Goal: Task Accomplishment & Management: Use online tool/utility

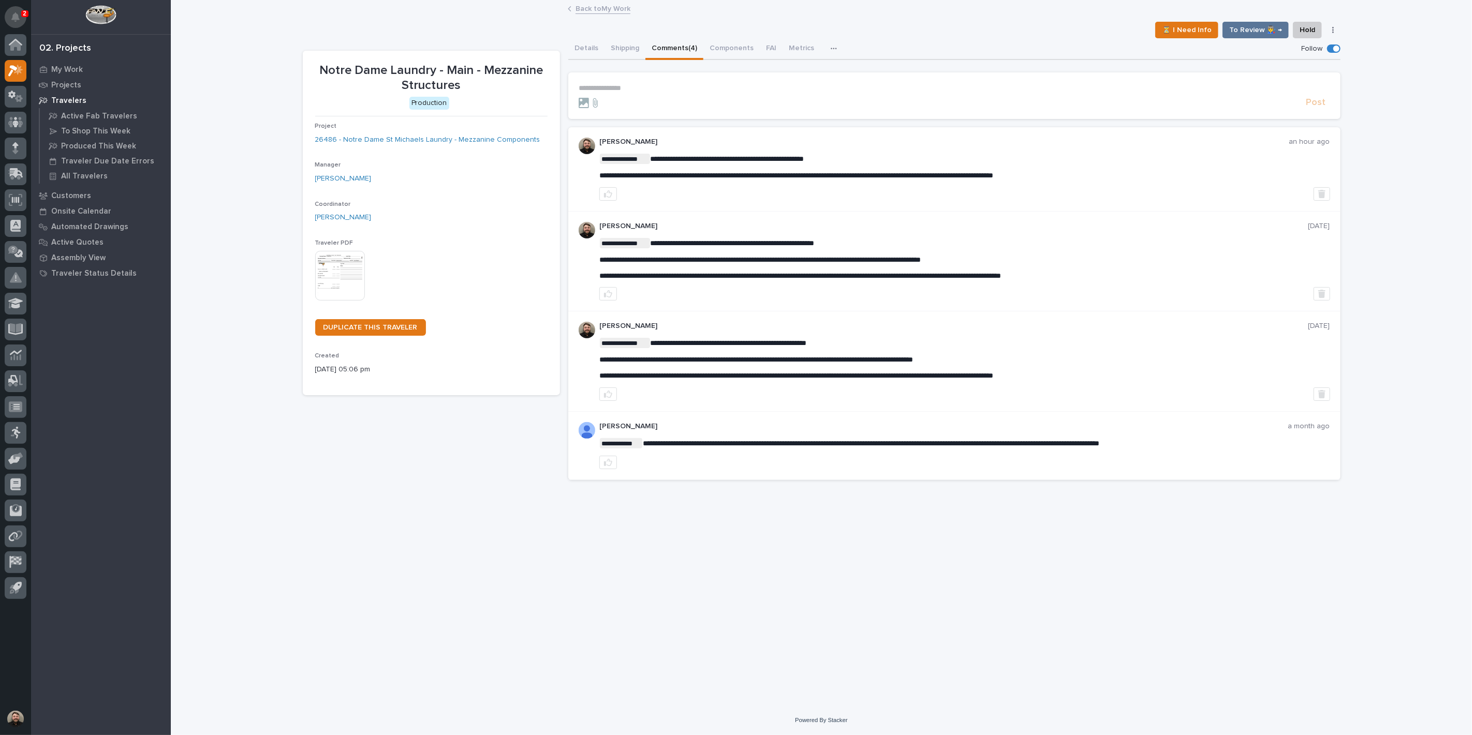
click at [10, 11] on button "Notifications" at bounding box center [16, 17] width 22 height 22
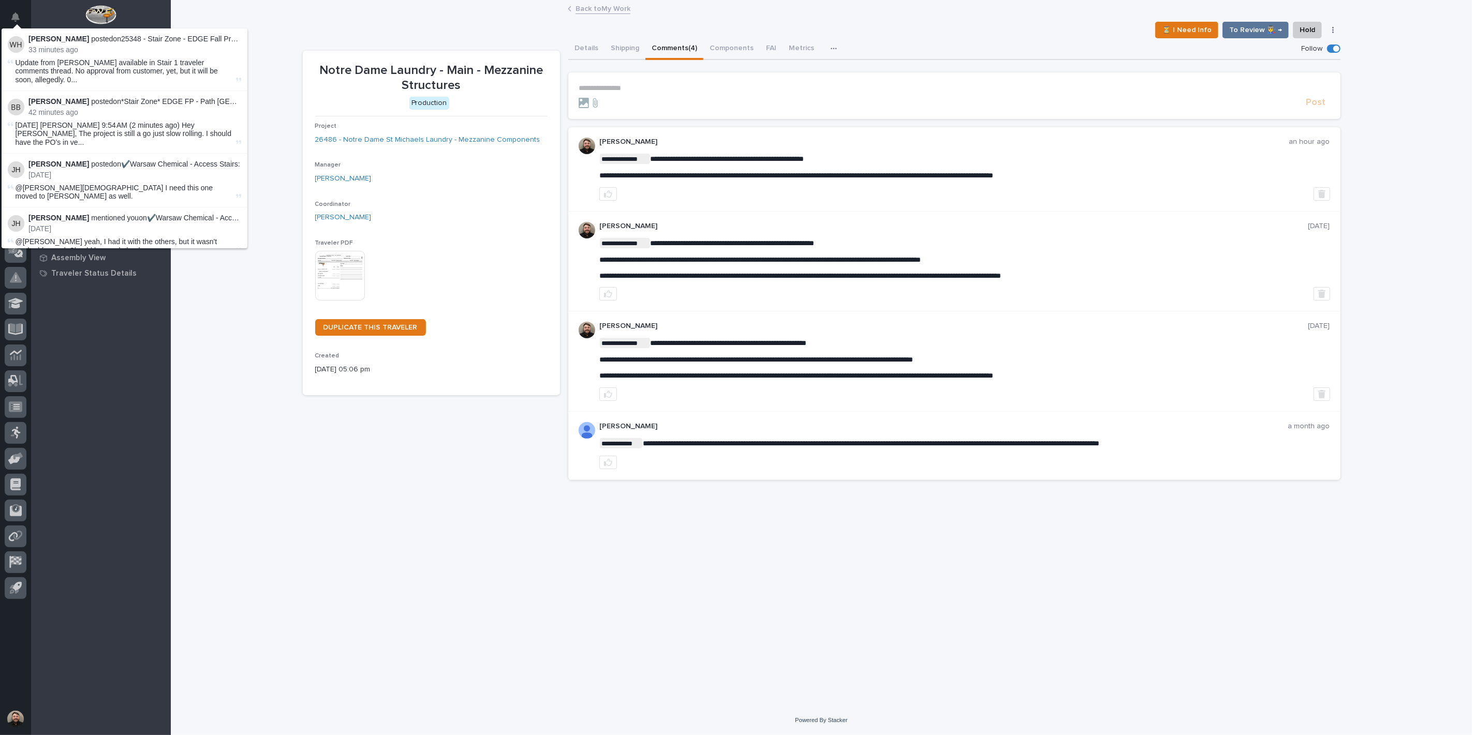
click at [291, 14] on div "Back to My Work" at bounding box center [821, 9] width 1301 height 14
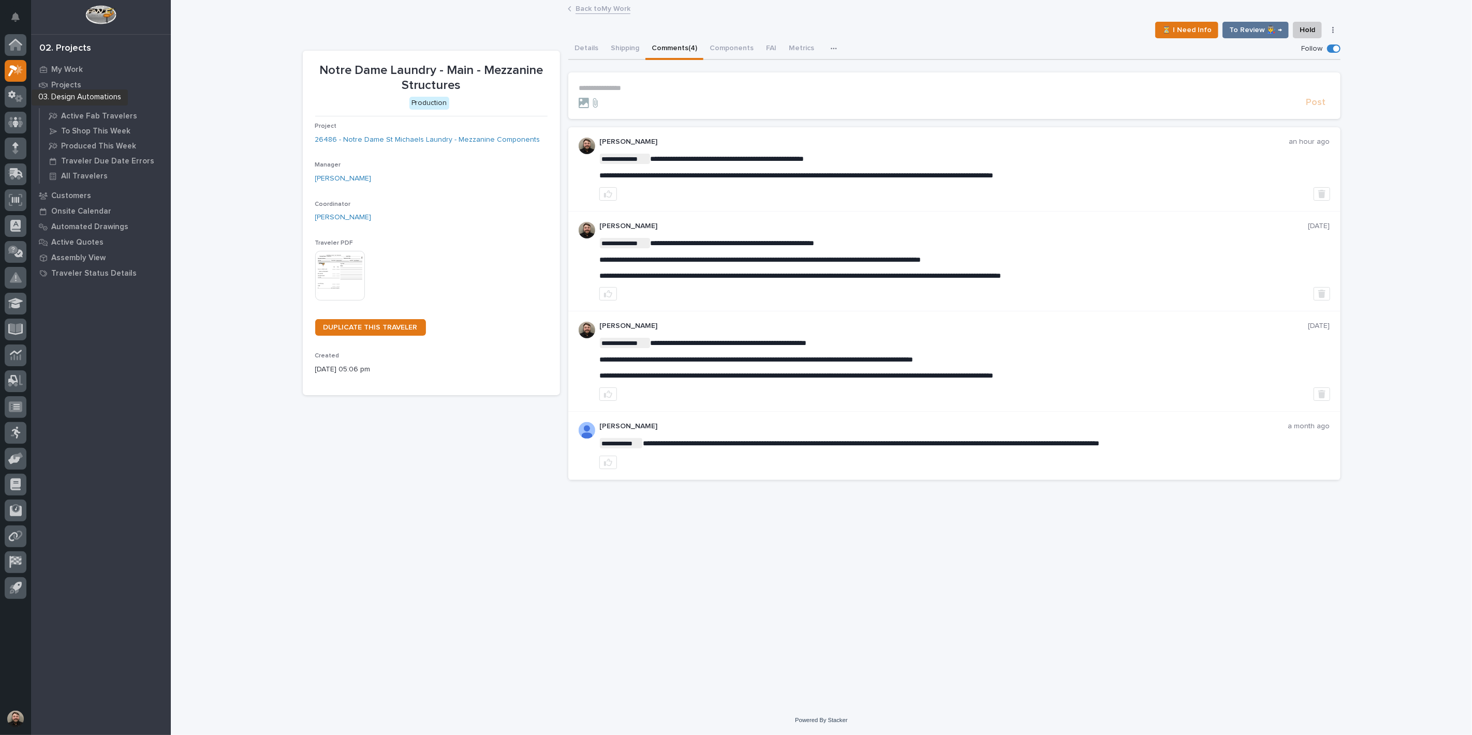
drag, startPoint x: 22, startPoint y: 99, endPoint x: 38, endPoint y: 105, distance: 17.7
click at [38, 105] on div "Travelers" at bounding box center [101, 100] width 135 height 14
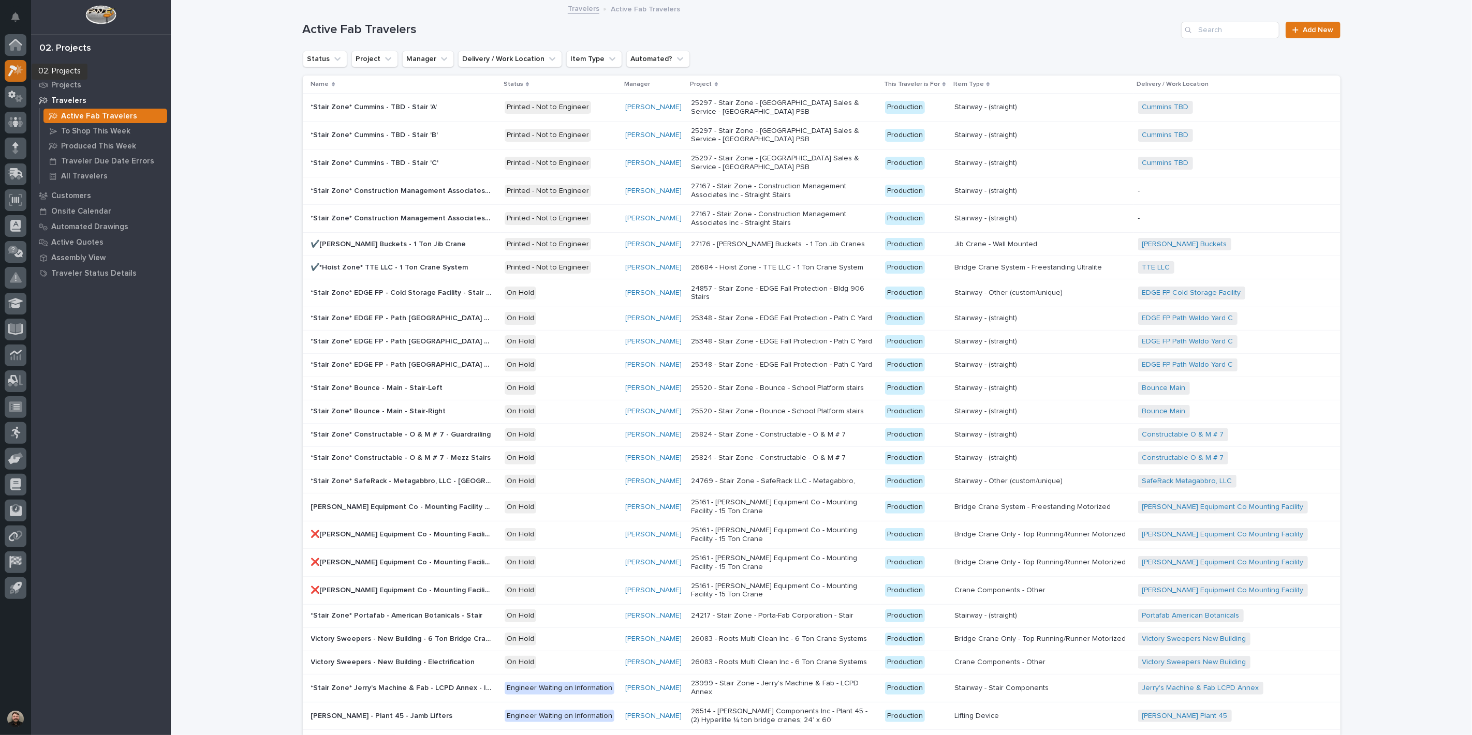
click at [9, 67] on icon at bounding box center [12, 70] width 9 height 11
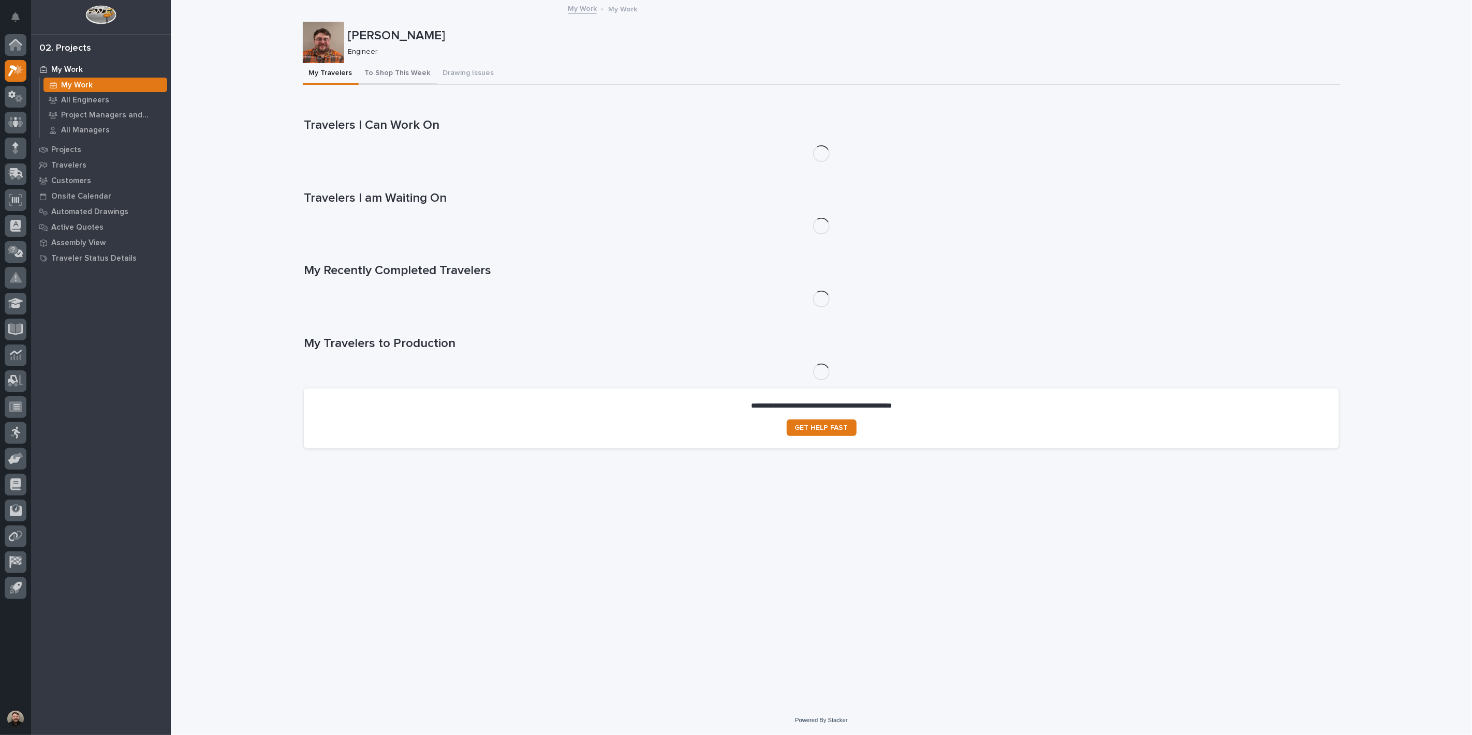
click at [402, 74] on button "To Shop This Week" at bounding box center [398, 74] width 78 height 22
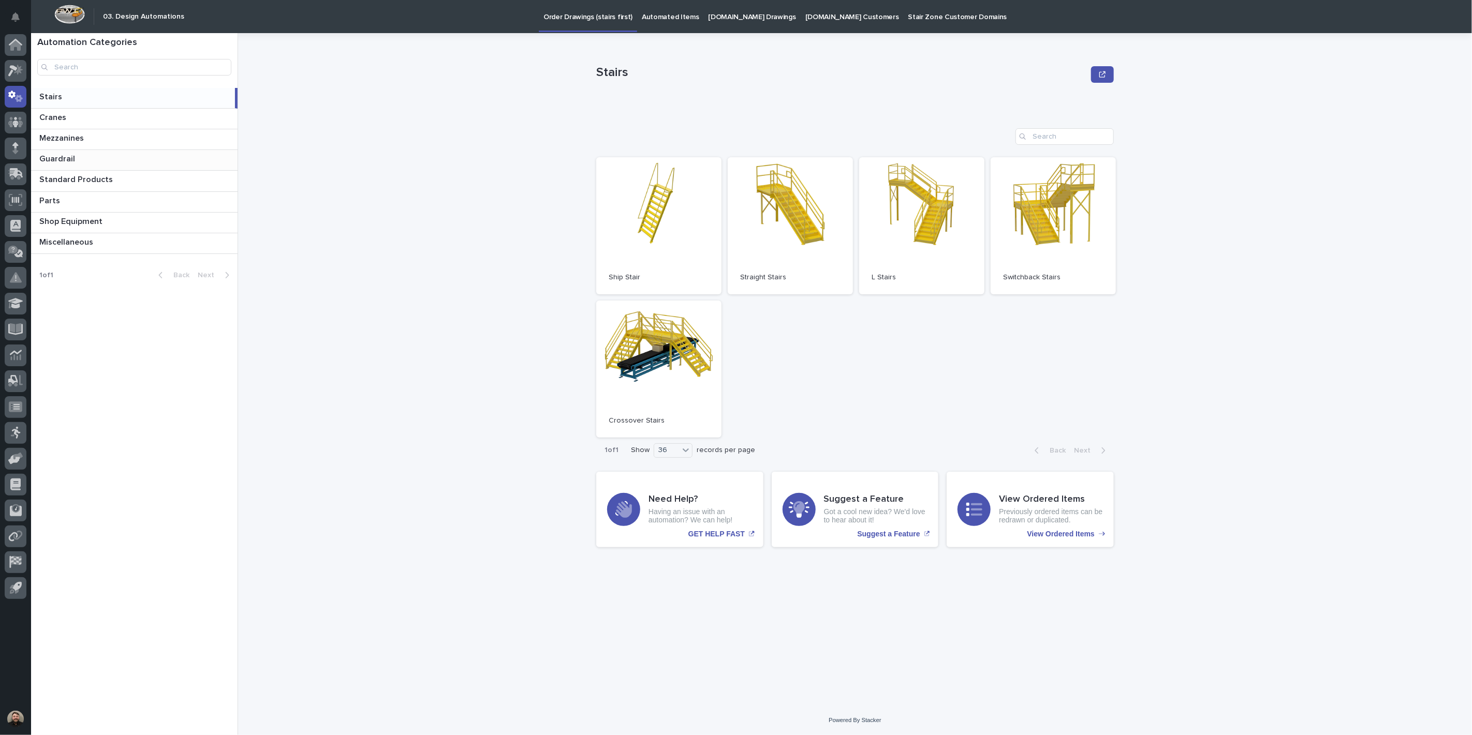
click at [99, 160] on p at bounding box center [136, 159] width 194 height 10
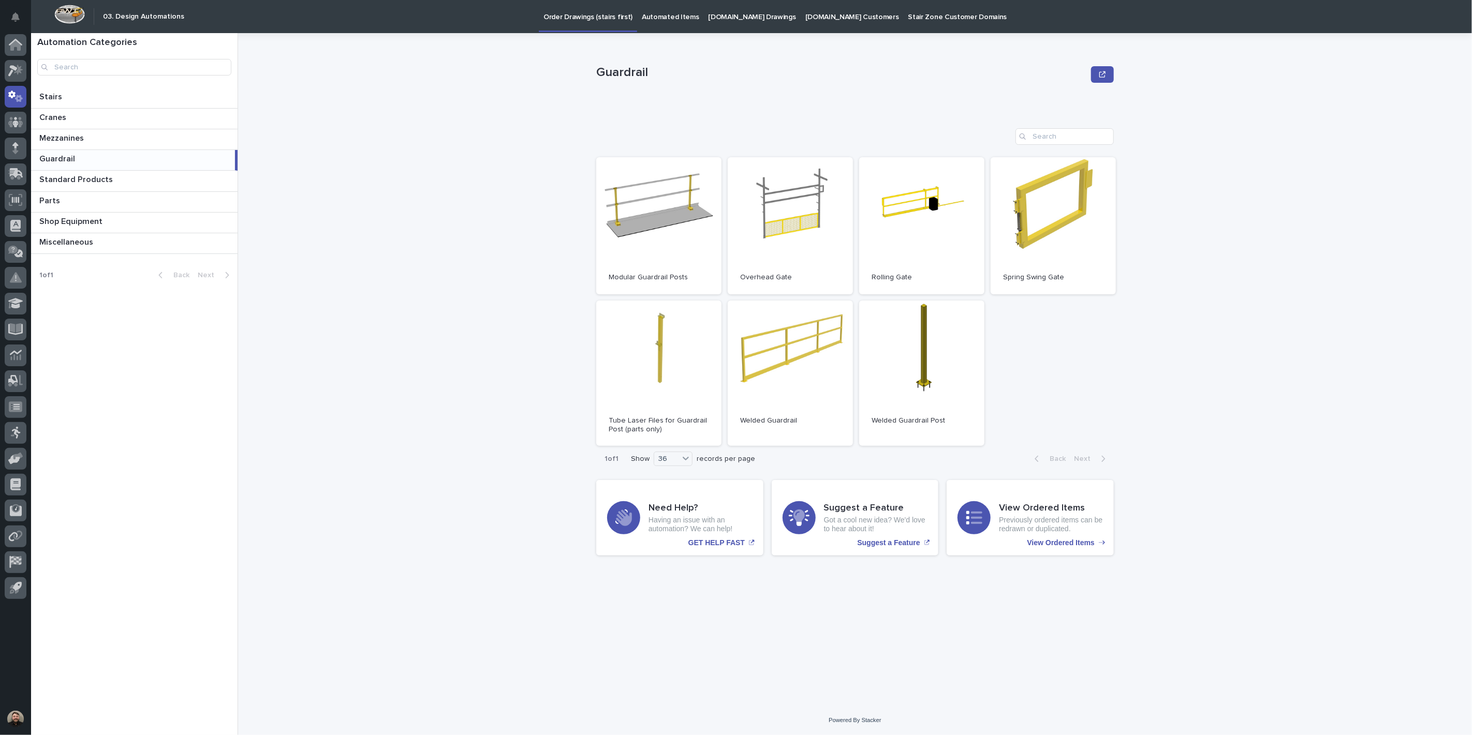
drag, startPoint x: 71, startPoint y: 163, endPoint x: 337, endPoint y: 223, distance: 273.2
click at [337, 223] on div "Guardrail Guardrail Sorry, there was an error saving your record. Please try ag…" at bounding box center [861, 384] width 1221 height 702
click at [211, 360] on div "Automation Categories Stairs Stairs Cranes Cranes Mezzanines Mezzanines Guardra…" at bounding box center [134, 384] width 207 height 702
click at [790, 321] on link "Open" at bounding box center [790, 374] width 125 height 146
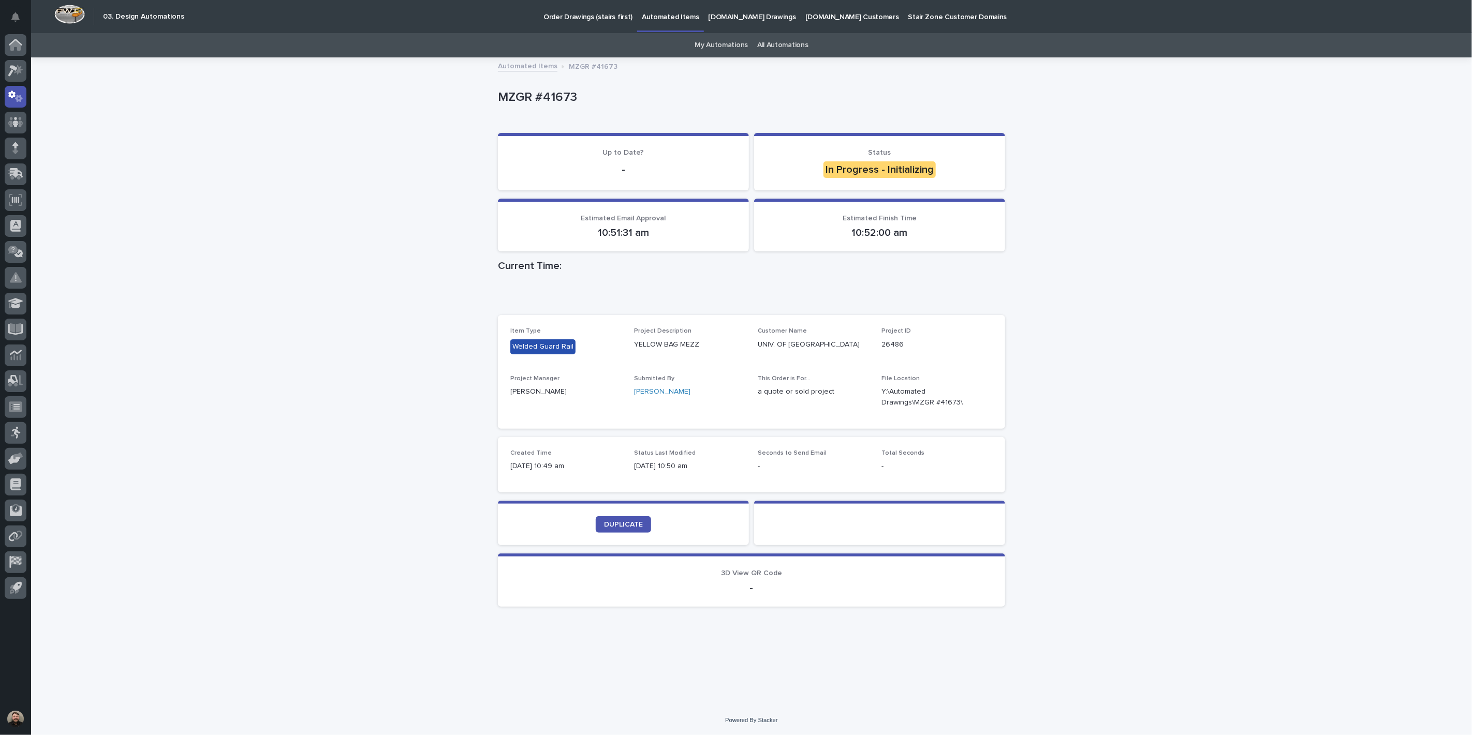
click at [175, 131] on div "Loading... Saving… Loading... Saving… MZGR #41673 MZGR #41673 Sorry, there was …" at bounding box center [751, 381] width 1441 height 647
click at [1176, 375] on div "Loading... Saving… Loading... Saving… MZGR #41673 MZGR #41673 Sorry, there was …" at bounding box center [751, 381] width 1441 height 647
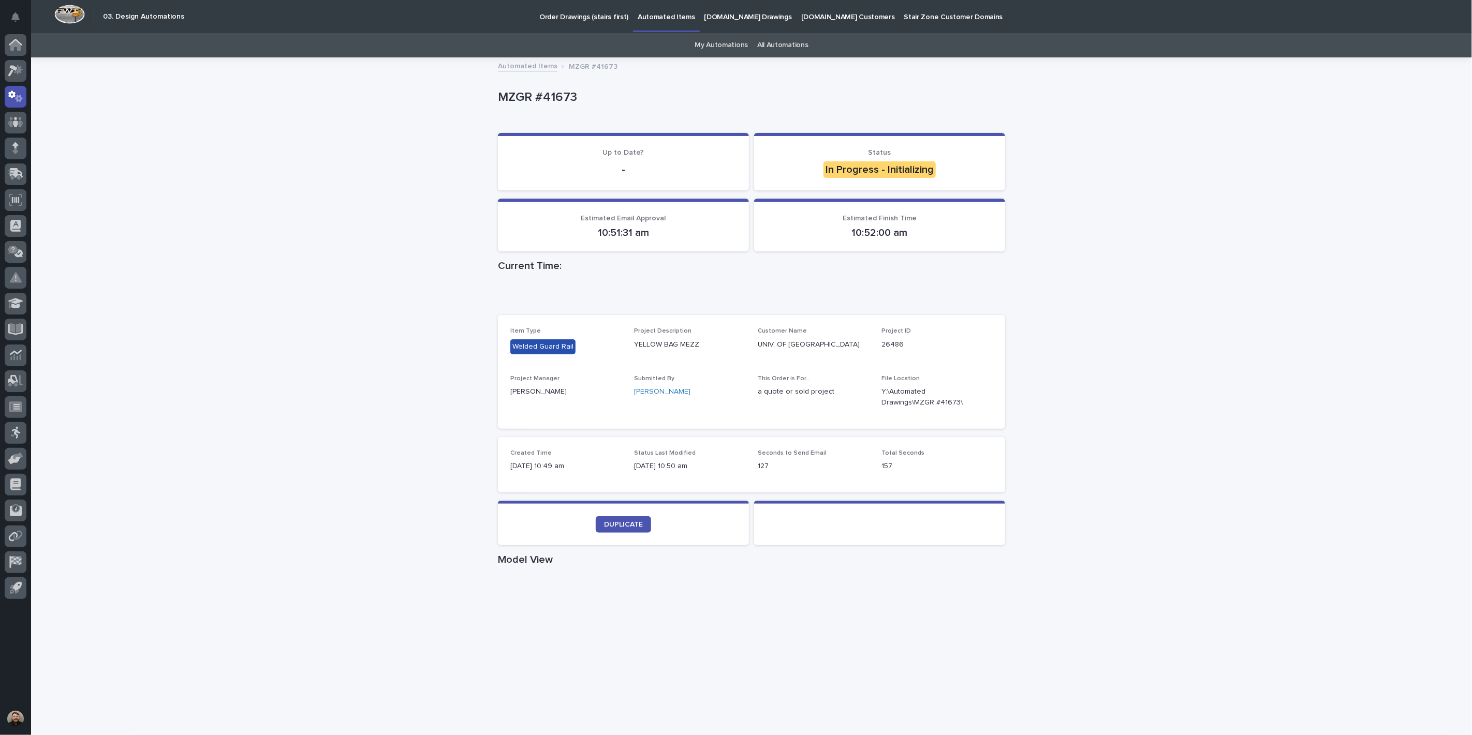
click at [1075, 450] on div "Loading... Saving… Loading... Saving… MZGR #41673 MZGR #41673 Sorry, there was …" at bounding box center [751, 657] width 1441 height 1199
click at [1055, 541] on div "Loading... Saving… Loading... Saving… MZGR #41673 MZGR #41673 Sorry, there was …" at bounding box center [751, 657] width 1441 height 1199
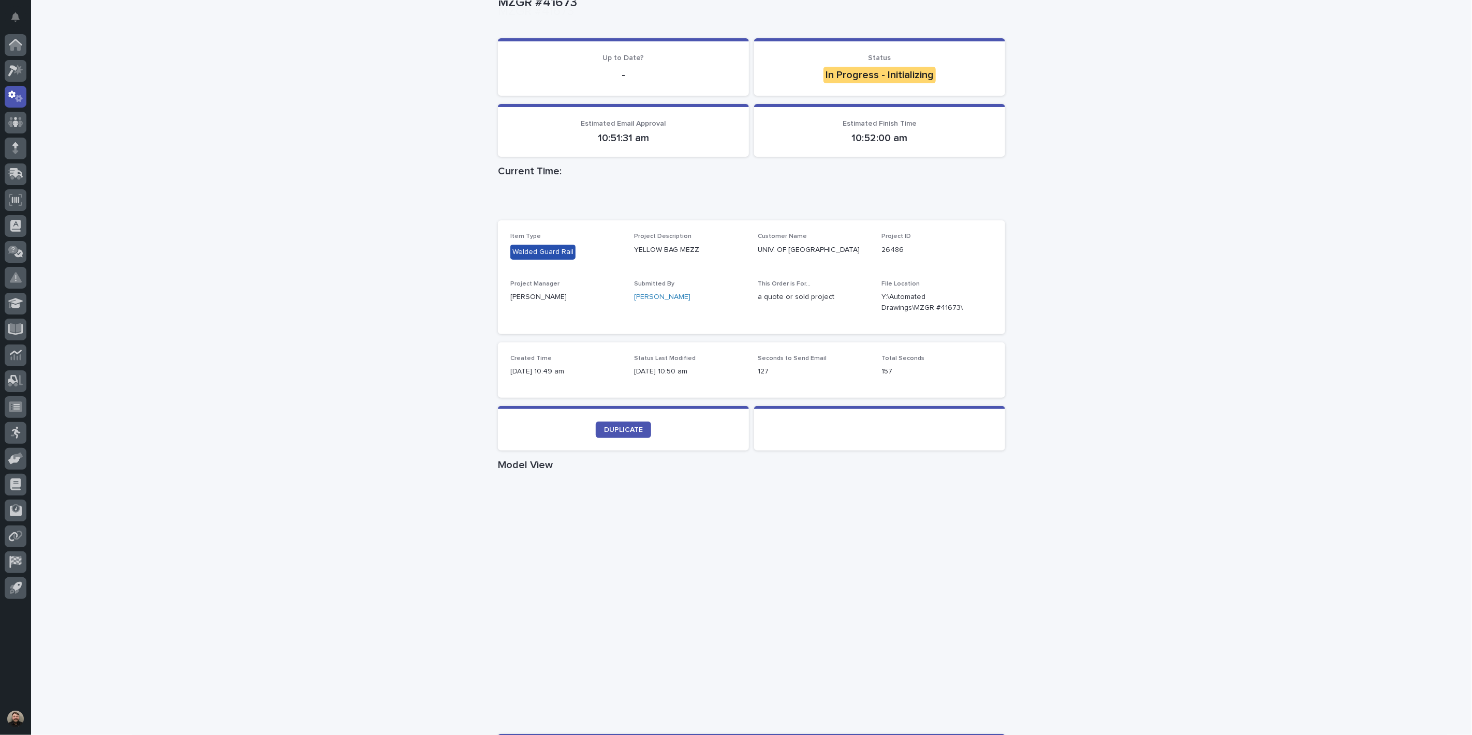
scroll to position [230, 0]
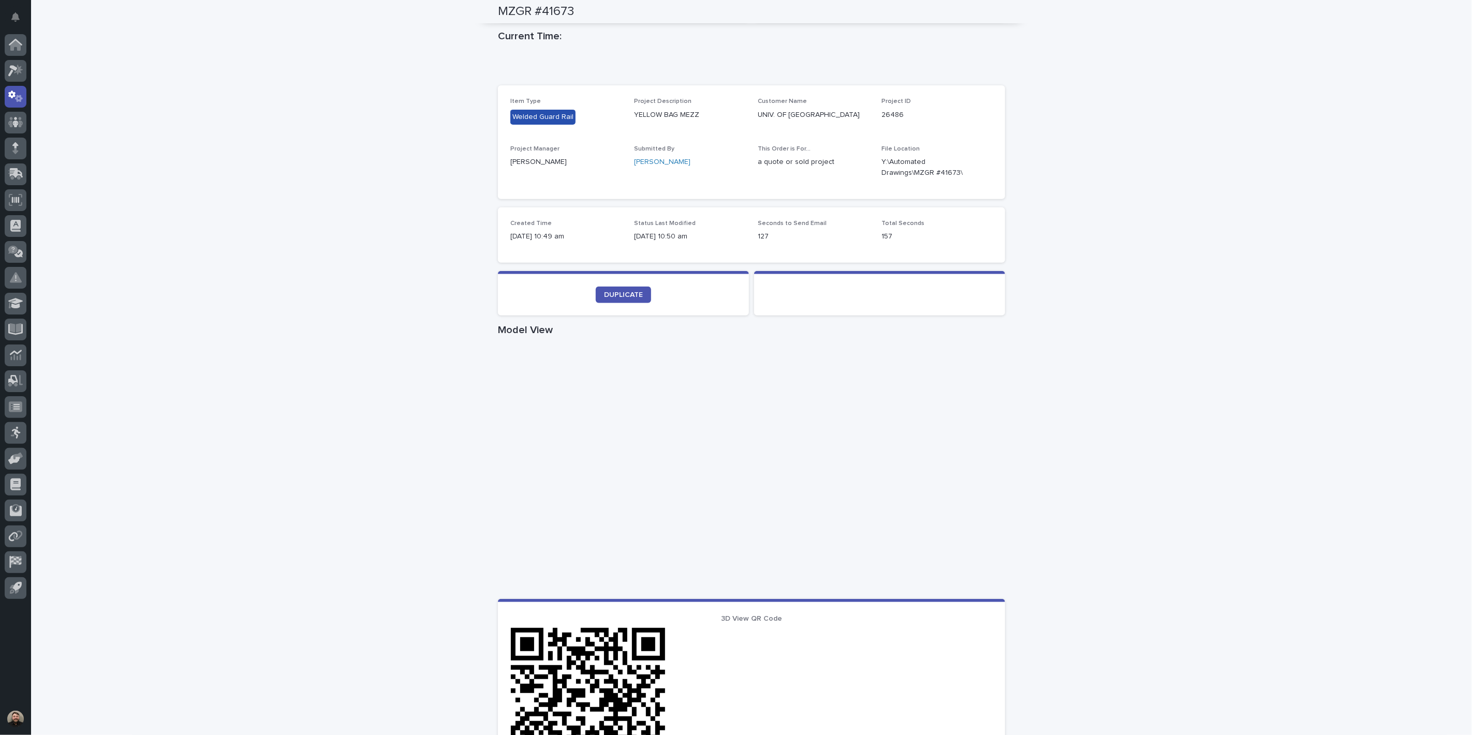
click at [1093, 475] on div "Loading... Saving… Loading... Saving… MZGR #41673 MZGR #41673 Sorry, there was …" at bounding box center [751, 428] width 1441 height 1199
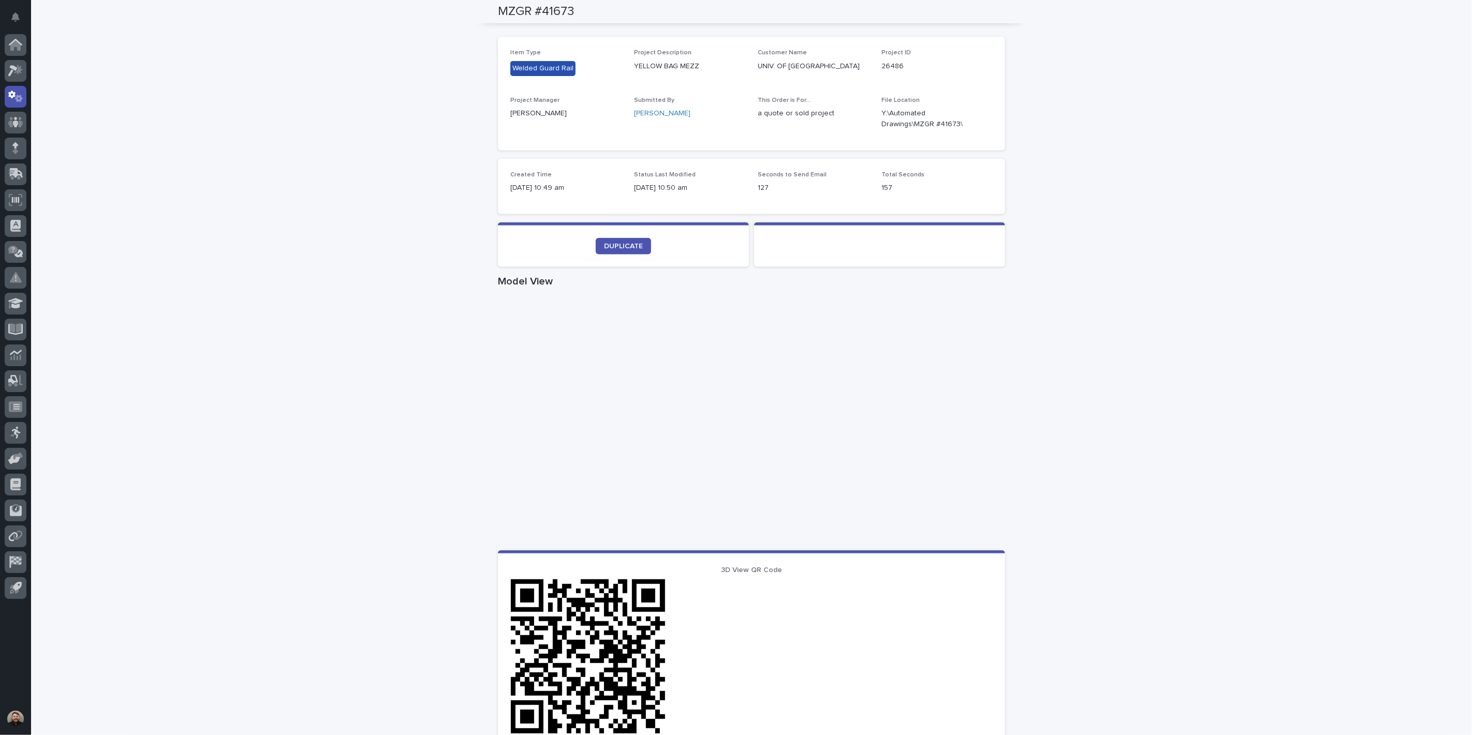
scroll to position [345, 0]
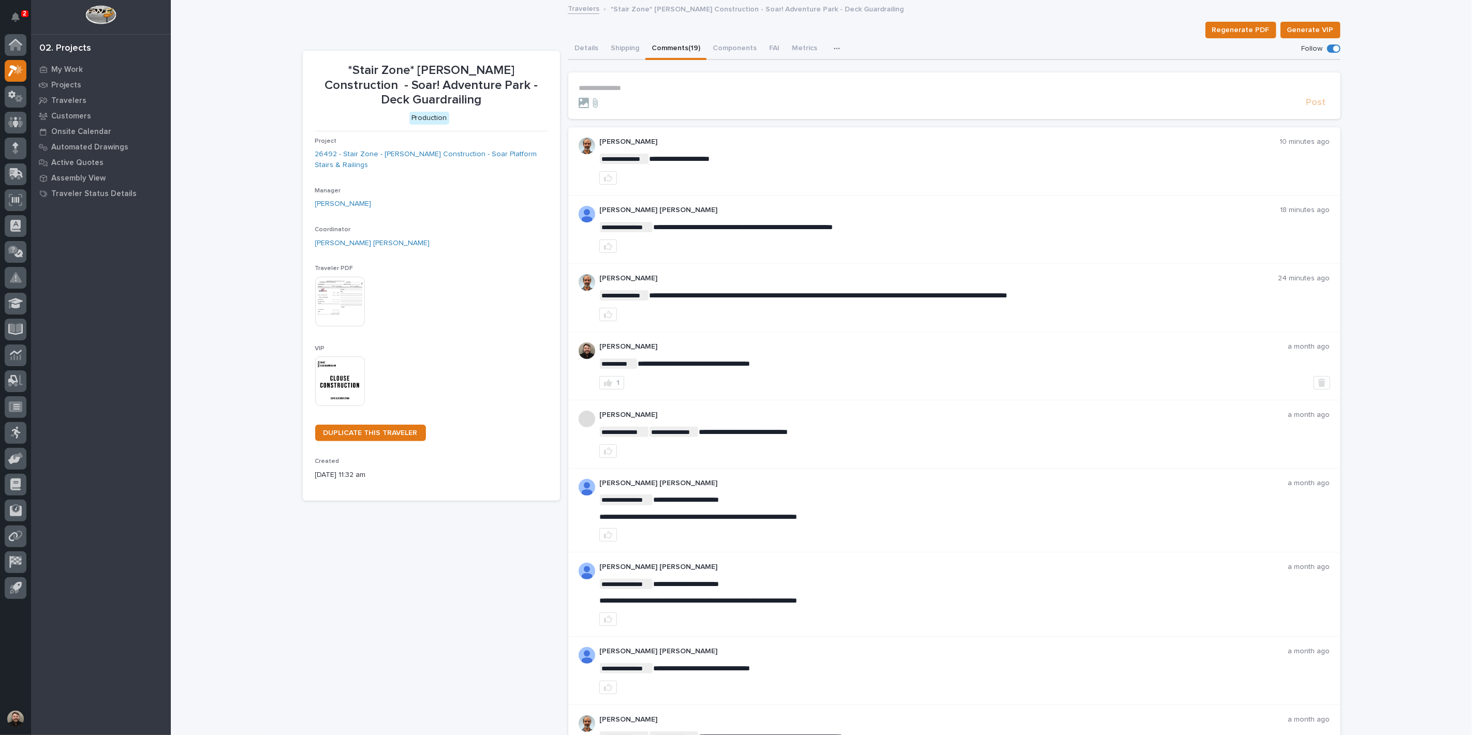
drag, startPoint x: 1224, startPoint y: 60, endPoint x: 1034, endPoint y: 70, distance: 190.2
